Goal: Task Accomplishment & Management: Manage account settings

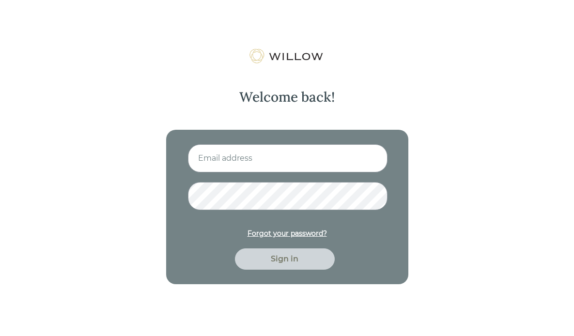
click at [228, 157] on input at bounding box center [287, 158] width 199 height 28
type input "amberlcate@gmail.com"
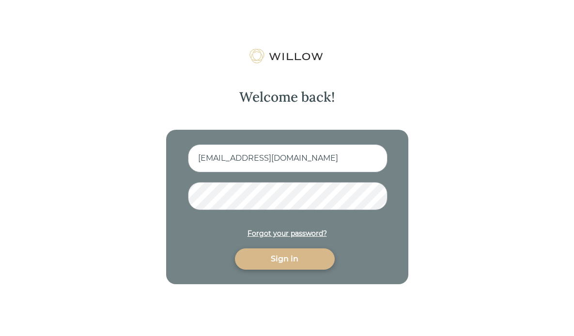
click at [263, 268] on div "Sign in" at bounding box center [285, 258] width 100 height 21
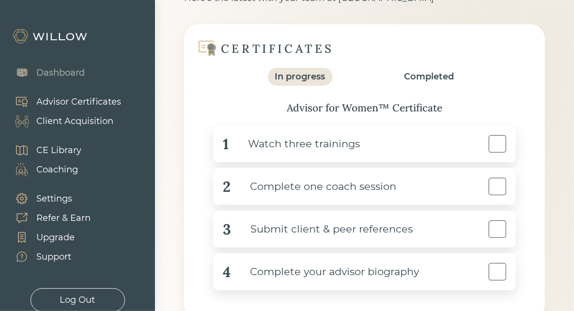
scroll to position [82, 0]
click at [101, 105] on div "Advisor Certificates" at bounding box center [78, 101] width 85 height 13
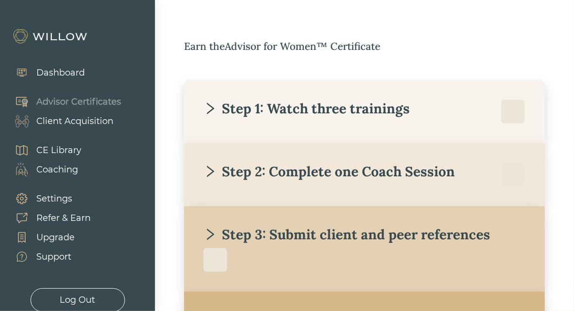
scroll to position [184, 0]
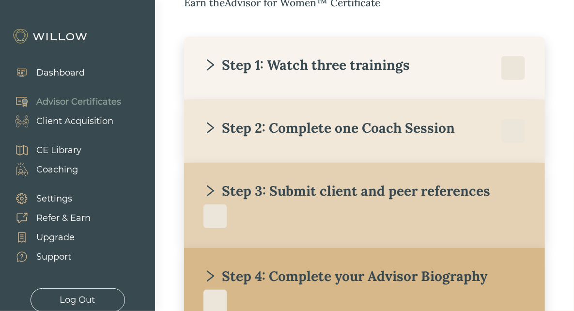
click at [391, 71] on div "Step 1: Watch three trainings" at bounding box center [306, 64] width 206 height 17
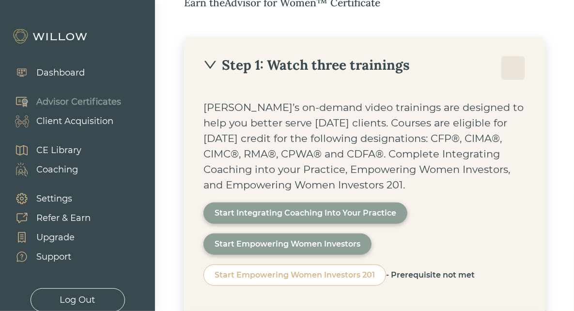
click at [363, 71] on div "Step 1: Watch three trainings" at bounding box center [306, 64] width 206 height 17
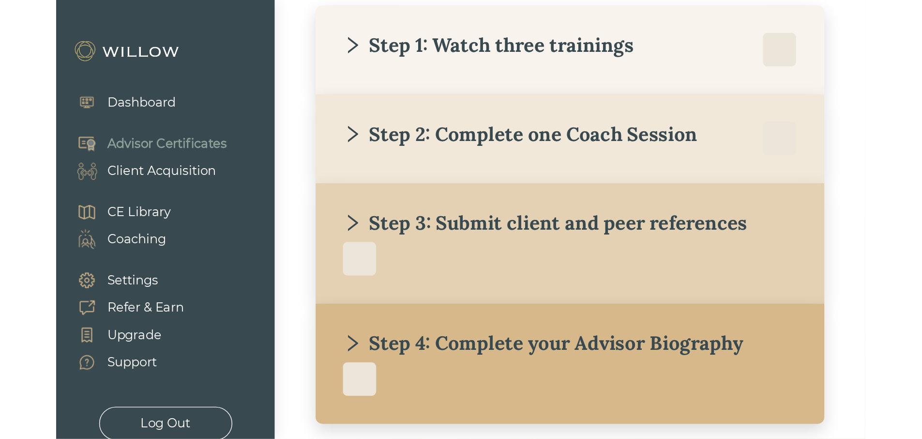
scroll to position [33, 0]
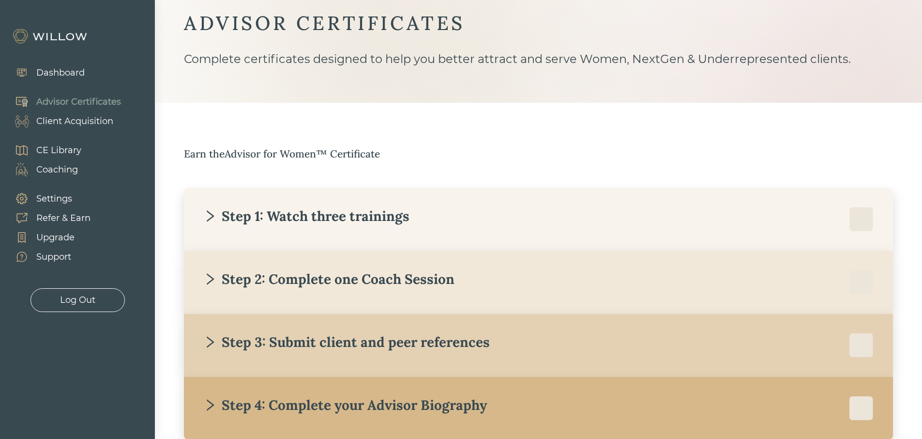
click at [442, 229] on div "Step 1: Watch three trainings" at bounding box center [538, 219] width 671 height 24
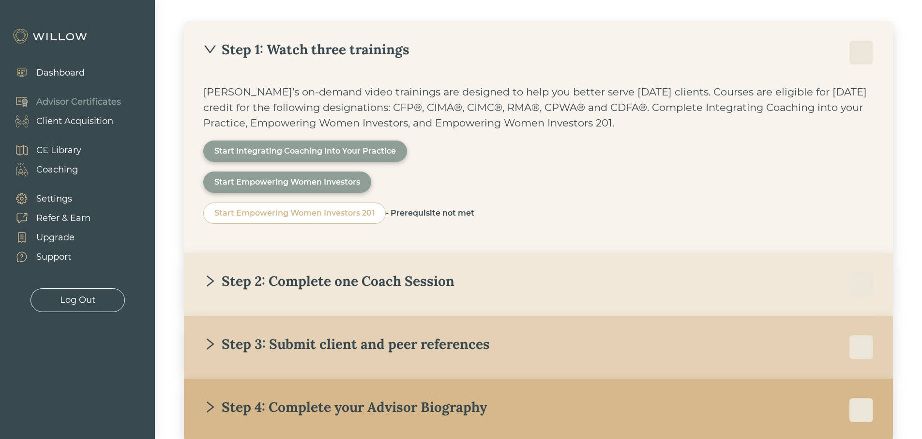
scroll to position [230, 0]
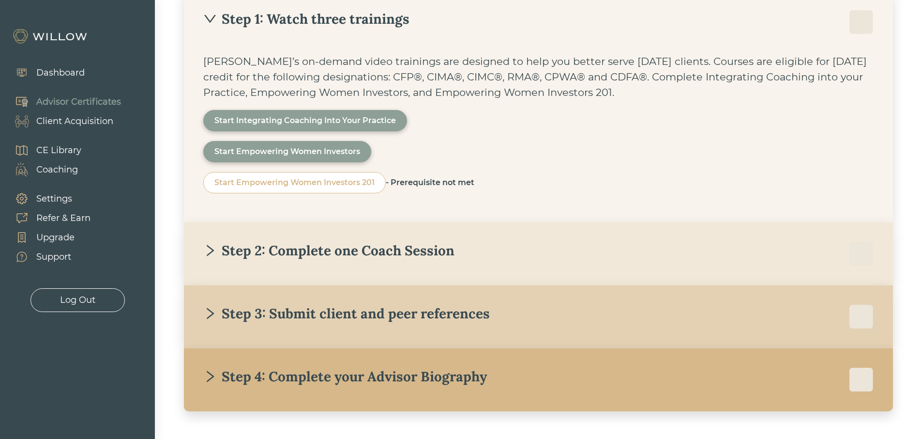
click at [367, 248] on div "Step 2: Complete one Coach Session" at bounding box center [328, 250] width 251 height 17
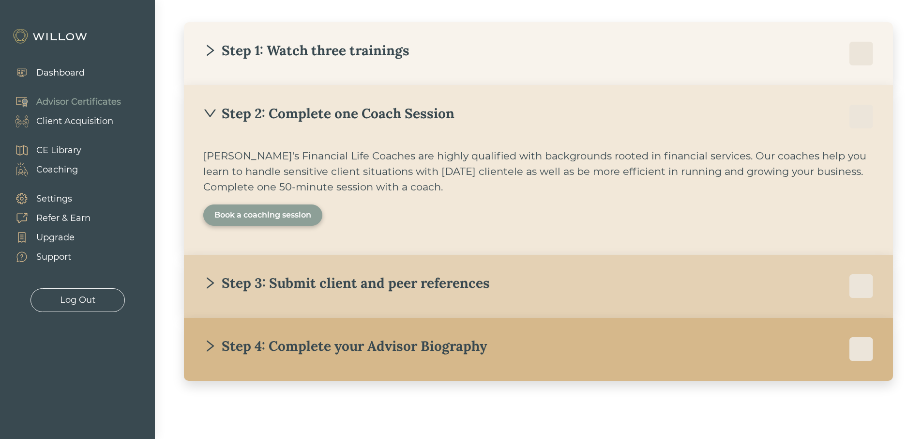
click at [293, 212] on div "Book a coaching session" at bounding box center [262, 215] width 97 height 12
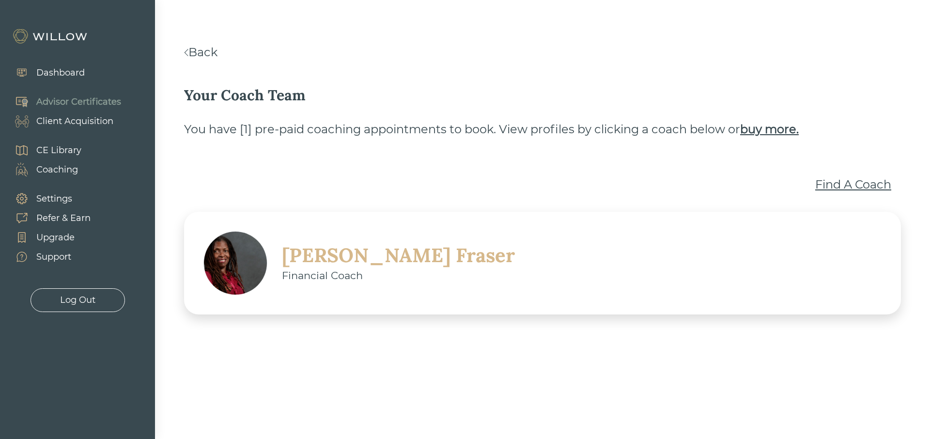
click at [573, 176] on div "Find A Coach" at bounding box center [853, 184] width 76 height 17
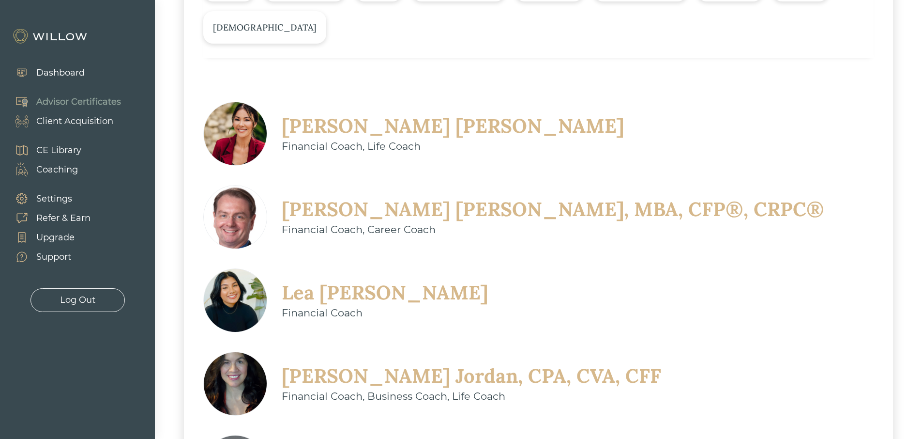
scroll to position [268, 0]
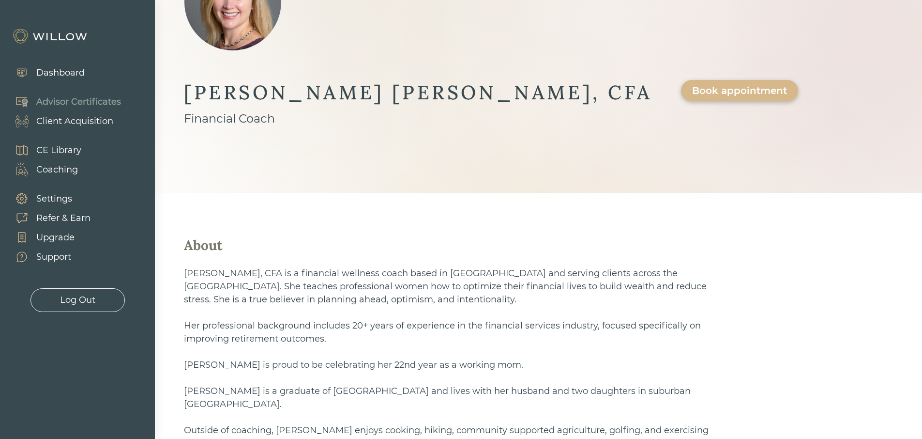
scroll to position [128, 0]
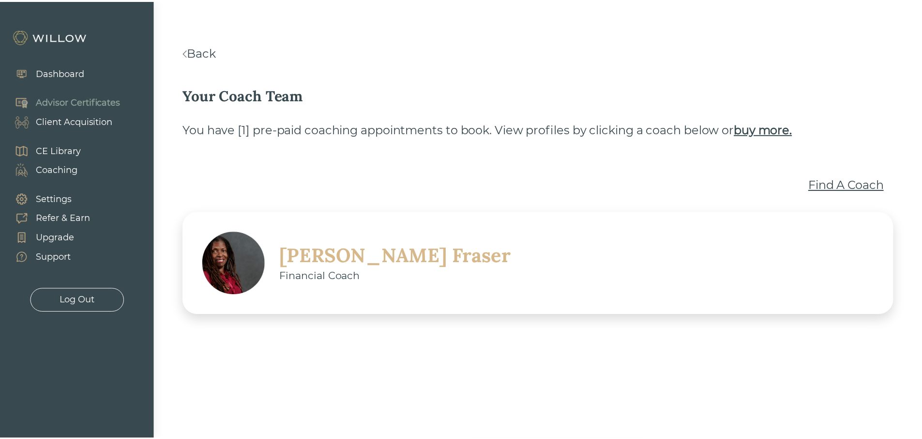
scroll to position [92, 0]
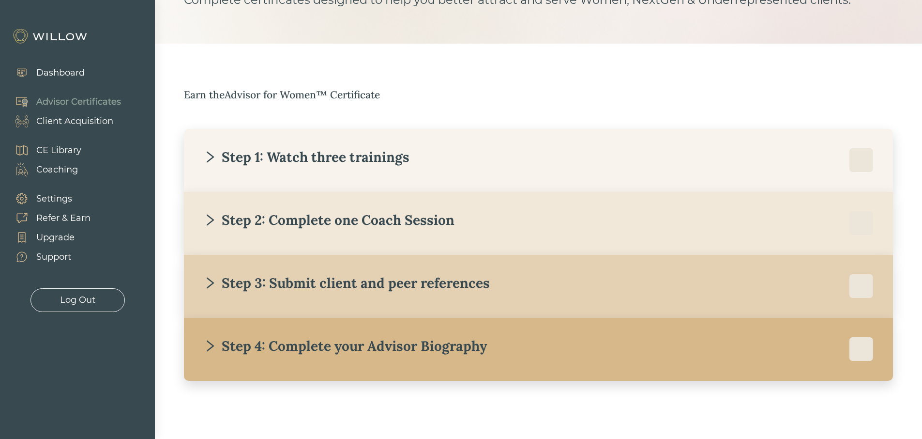
click at [407, 336] on div "Step 4: Complete your Advisor Biography" at bounding box center [345, 345] width 284 height 17
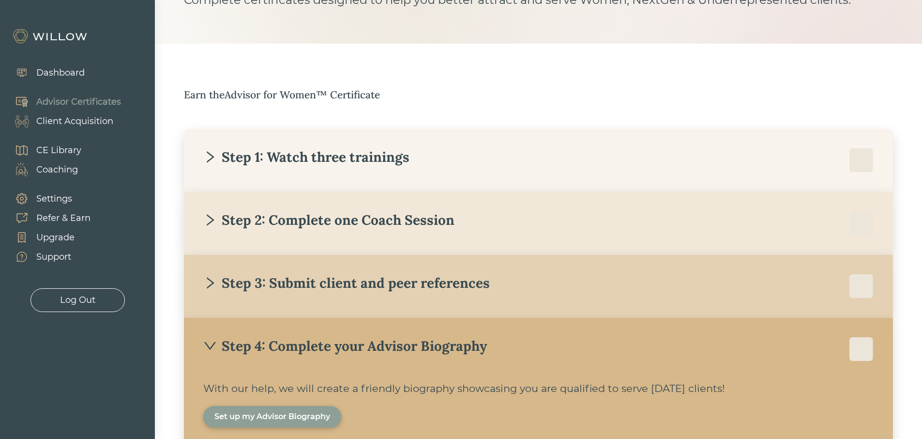
click at [76, 129] on div "Client Acquisition" at bounding box center [59, 120] width 108 height 19
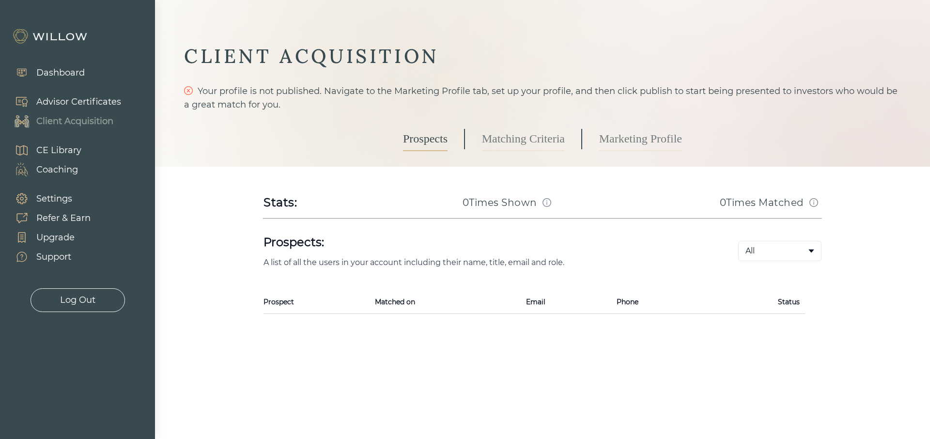
click at [494, 140] on link "Matching Criteria" at bounding box center [523, 139] width 83 height 24
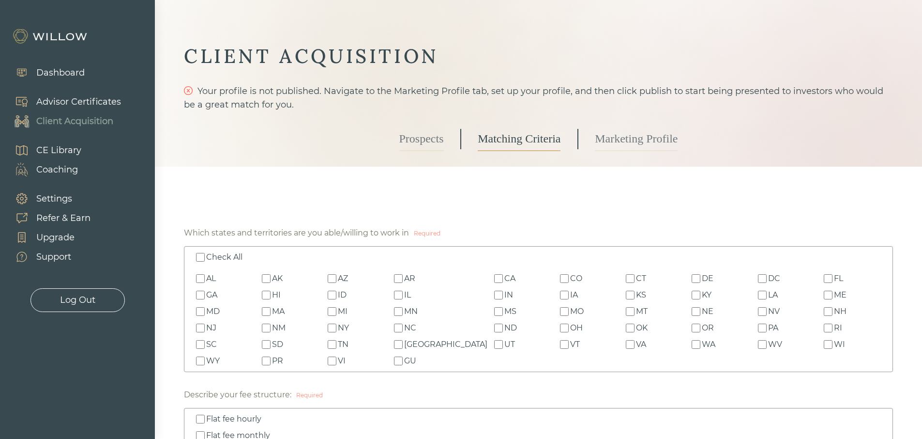
click at [540, 238] on div "Which states and territories are you able/willing to work in Required" at bounding box center [538, 233] width 709 height 12
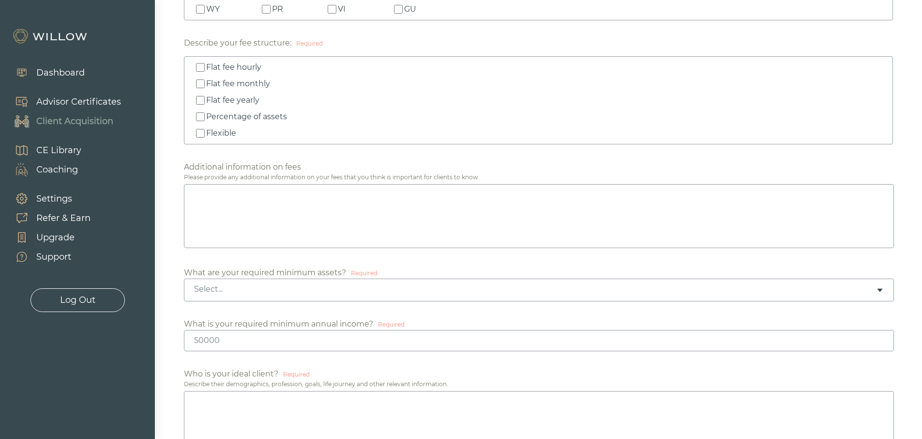
scroll to position [353, 0]
click at [364, 286] on div "Select..." at bounding box center [535, 287] width 682 height 11
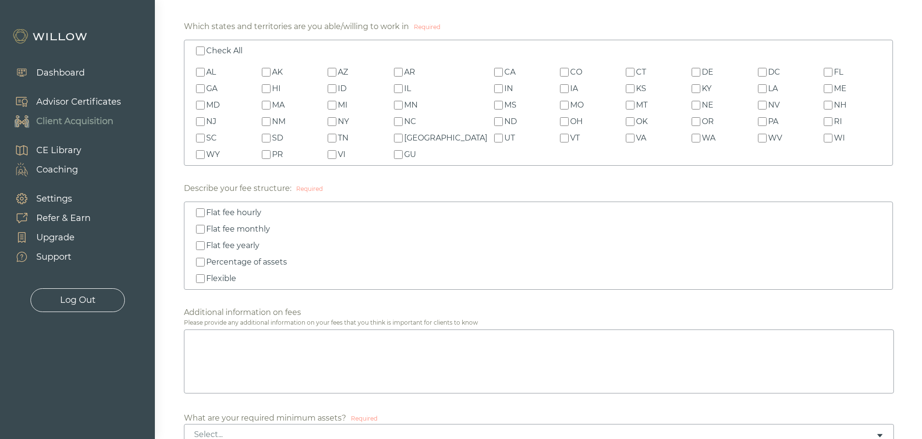
scroll to position [214, 0]
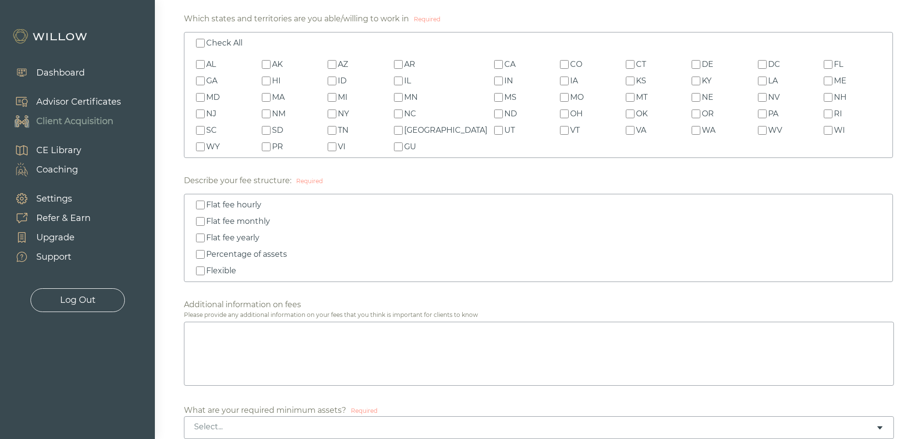
click at [290, 336] on textarea at bounding box center [539, 353] width 710 height 64
drag, startPoint x: 240, startPoint y: 326, endPoint x: 295, endPoint y: 346, distance: 58.7
click at [295, 336] on textarea at bounding box center [539, 353] width 710 height 64
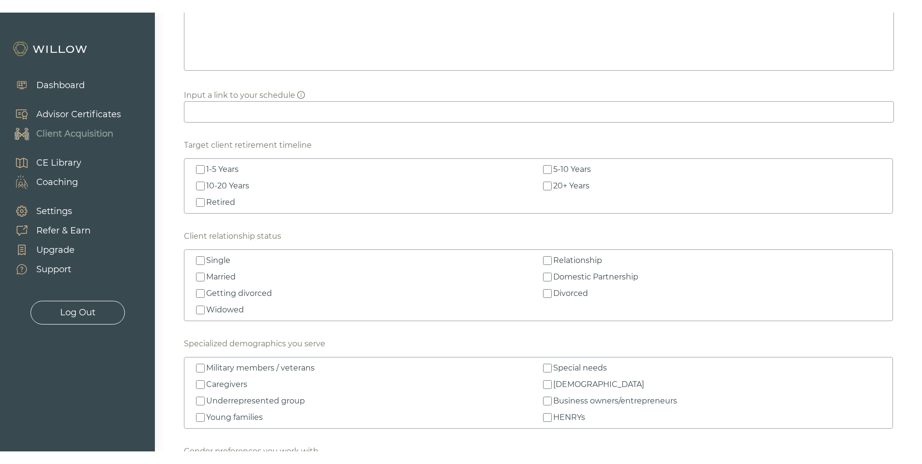
scroll to position [843, 0]
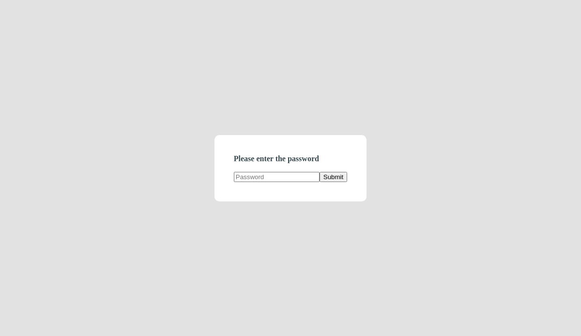
click at [282, 179] on input "text" at bounding box center [277, 177] width 86 height 10
type input "demodirectory"
click button "Submit" at bounding box center [334, 177] width 28 height 10
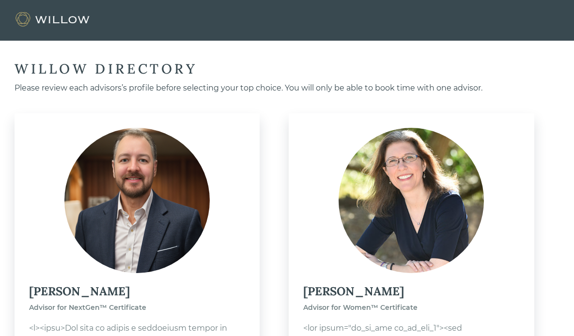
scroll to position [2765, 0]
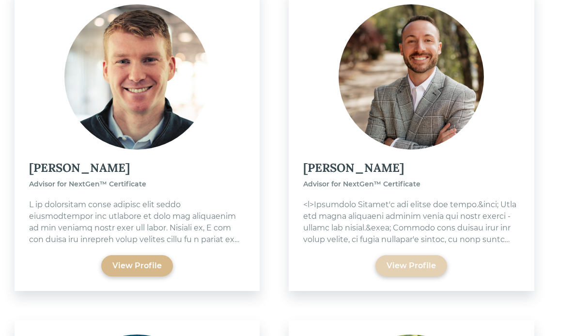
click at [404, 270] on div "View Profile" at bounding box center [410, 266] width 49 height 12
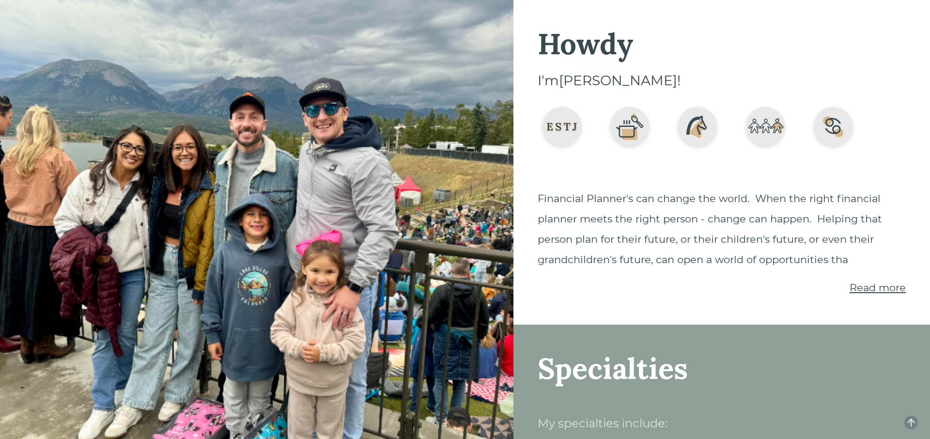
click at [581, 283] on span "Read more" at bounding box center [877, 287] width 56 height 12
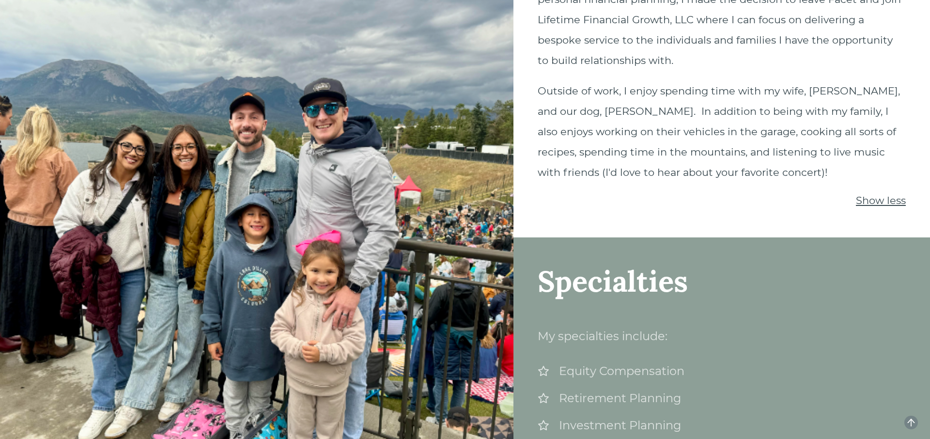
scroll to position [911, 0]
